Goal: Task Accomplishment & Management: Use online tool/utility

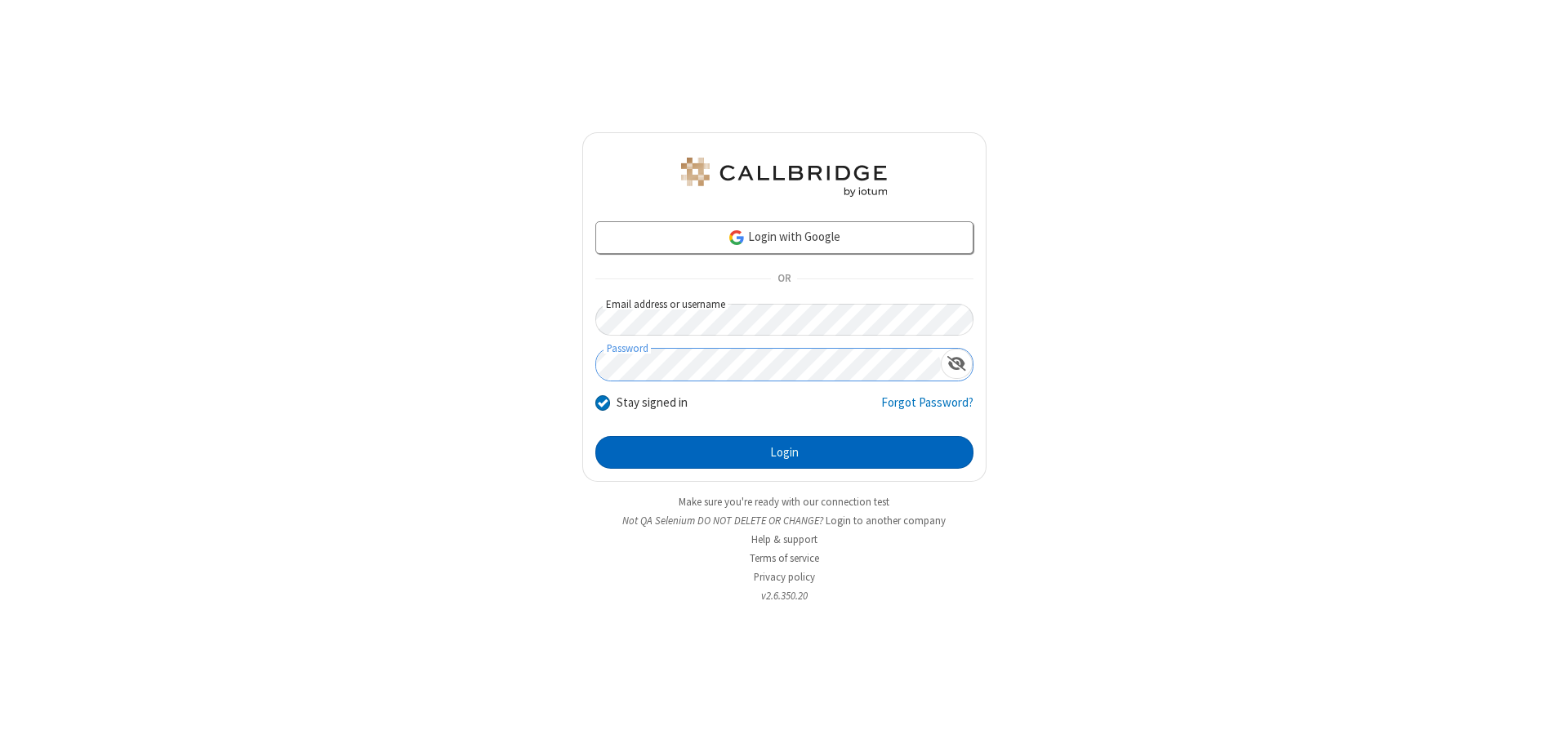
click at [784, 453] on button "Login" at bounding box center [784, 453] width 378 height 33
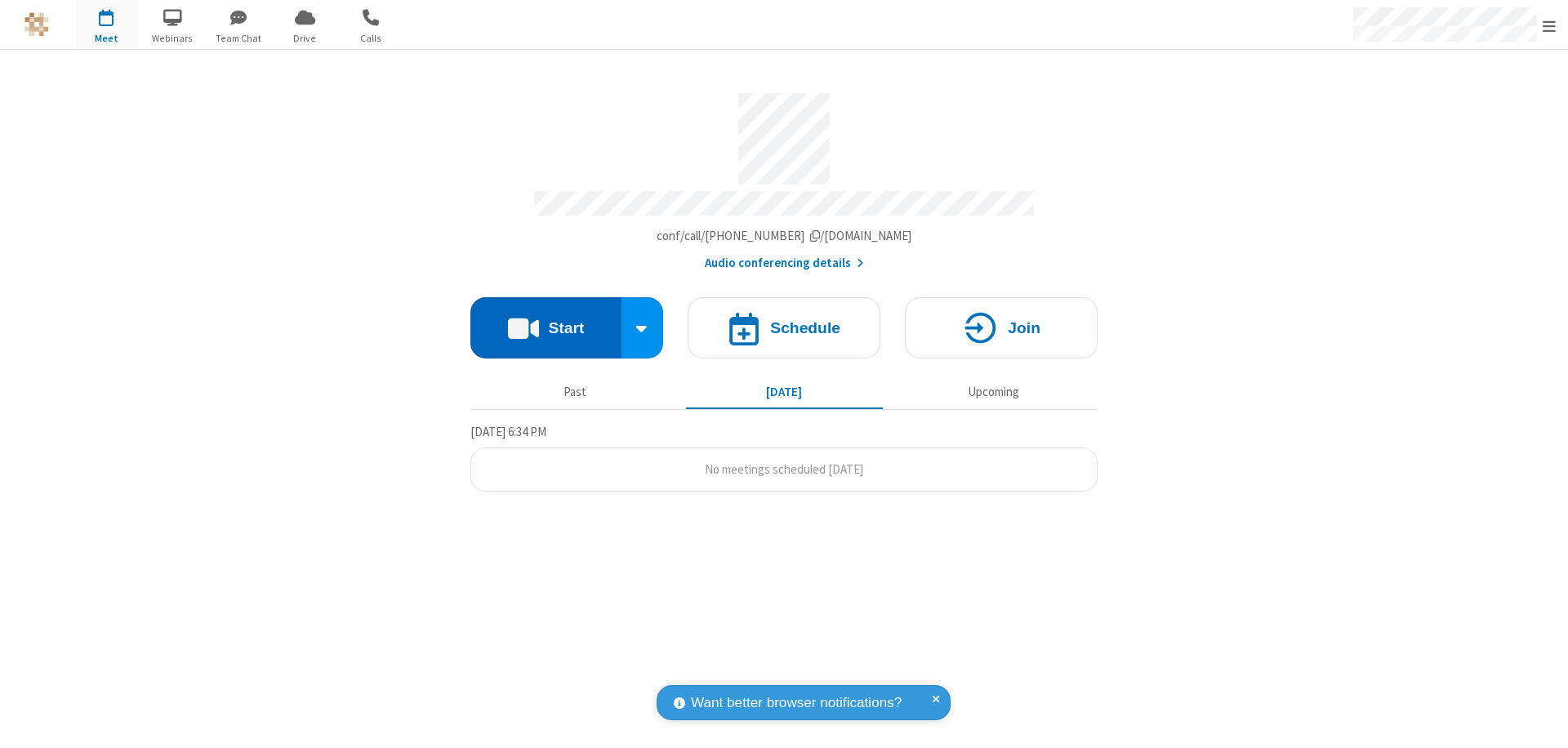
click at [545, 320] on button "Start" at bounding box center [546, 327] width 151 height 61
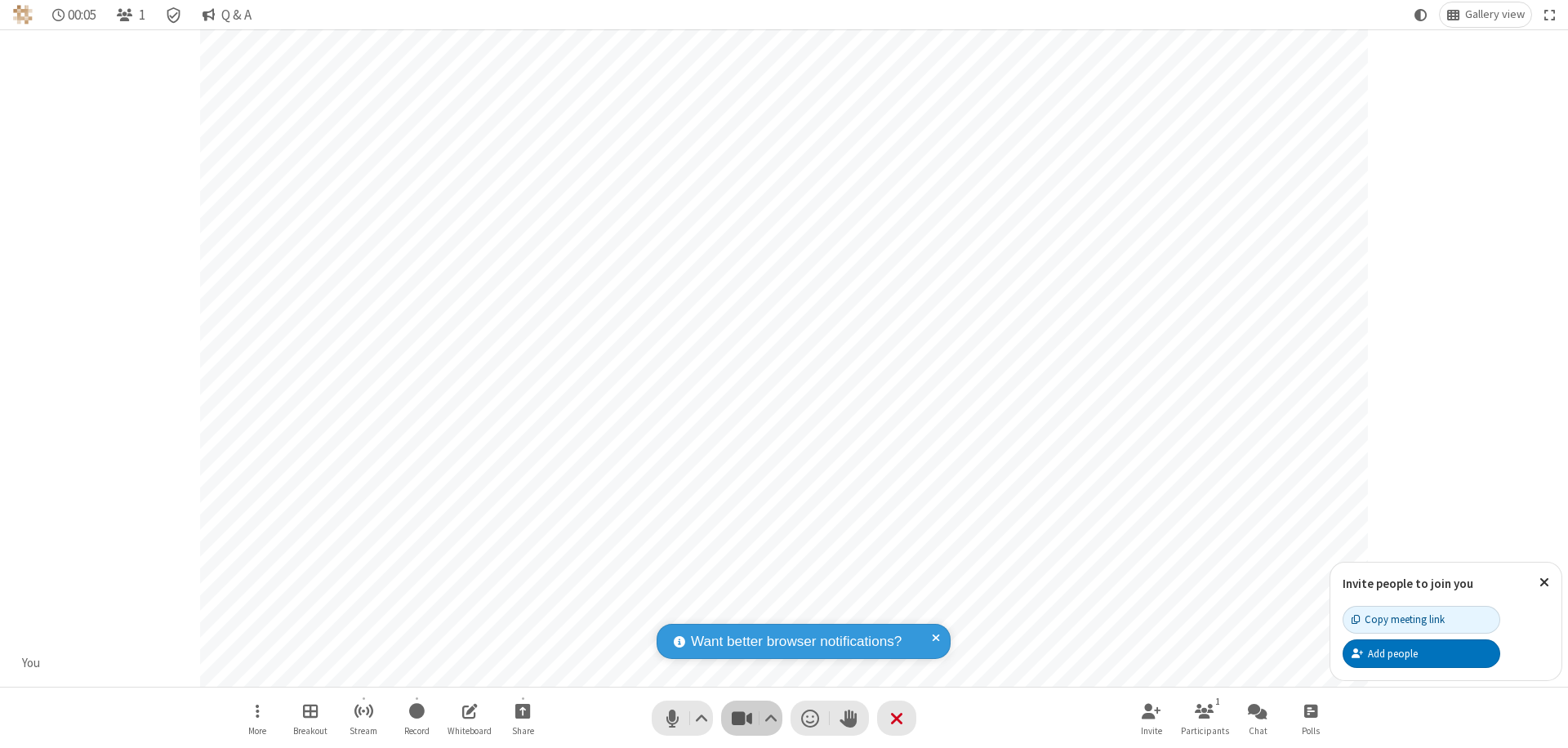
click at [741, 718] on span "Stop video (⌘+Shift+V)" at bounding box center [741, 719] width 25 height 24
click at [741, 718] on span "Start video (⌘+Shift+V)" at bounding box center [741, 719] width 25 height 24
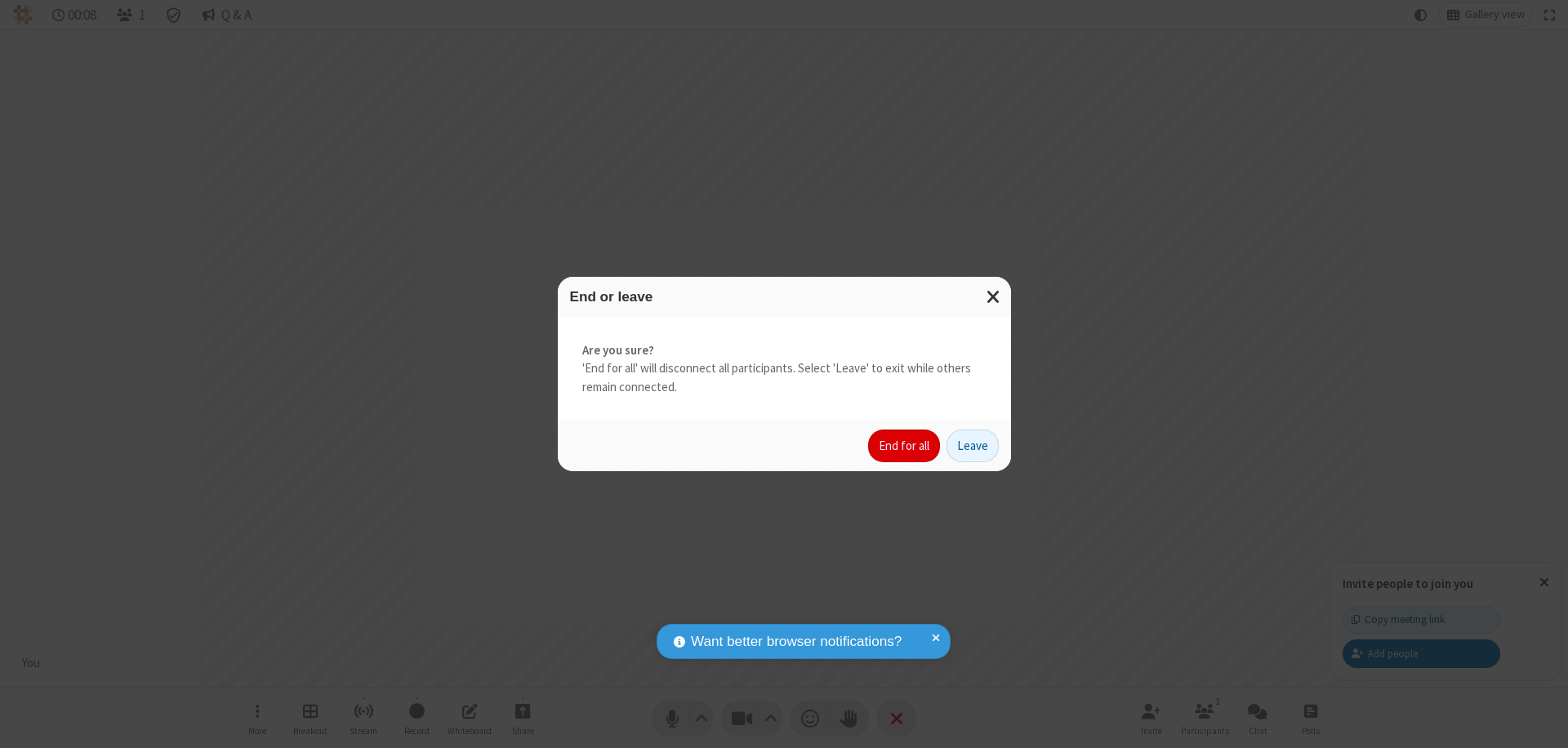
click at [905, 446] on button "End for all" at bounding box center [904, 446] width 72 height 33
